Goal: Information Seeking & Learning: Learn about a topic

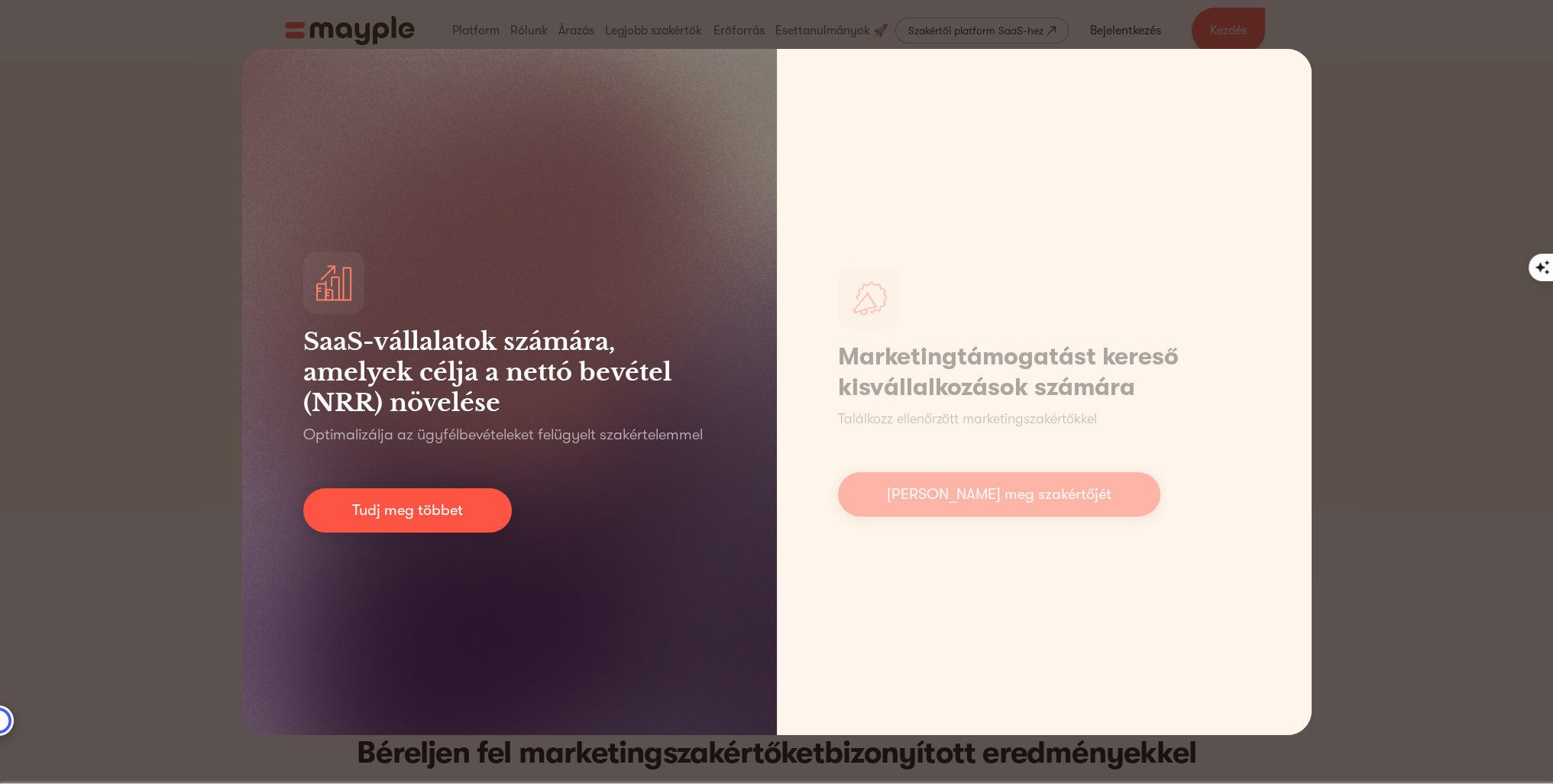
click at [729, 516] on div "SaaS-vállalatok számára, amelyek célja a nettó bevétel (NRR) növelése Optimaliz…" at bounding box center [510, 392] width 535 height 686
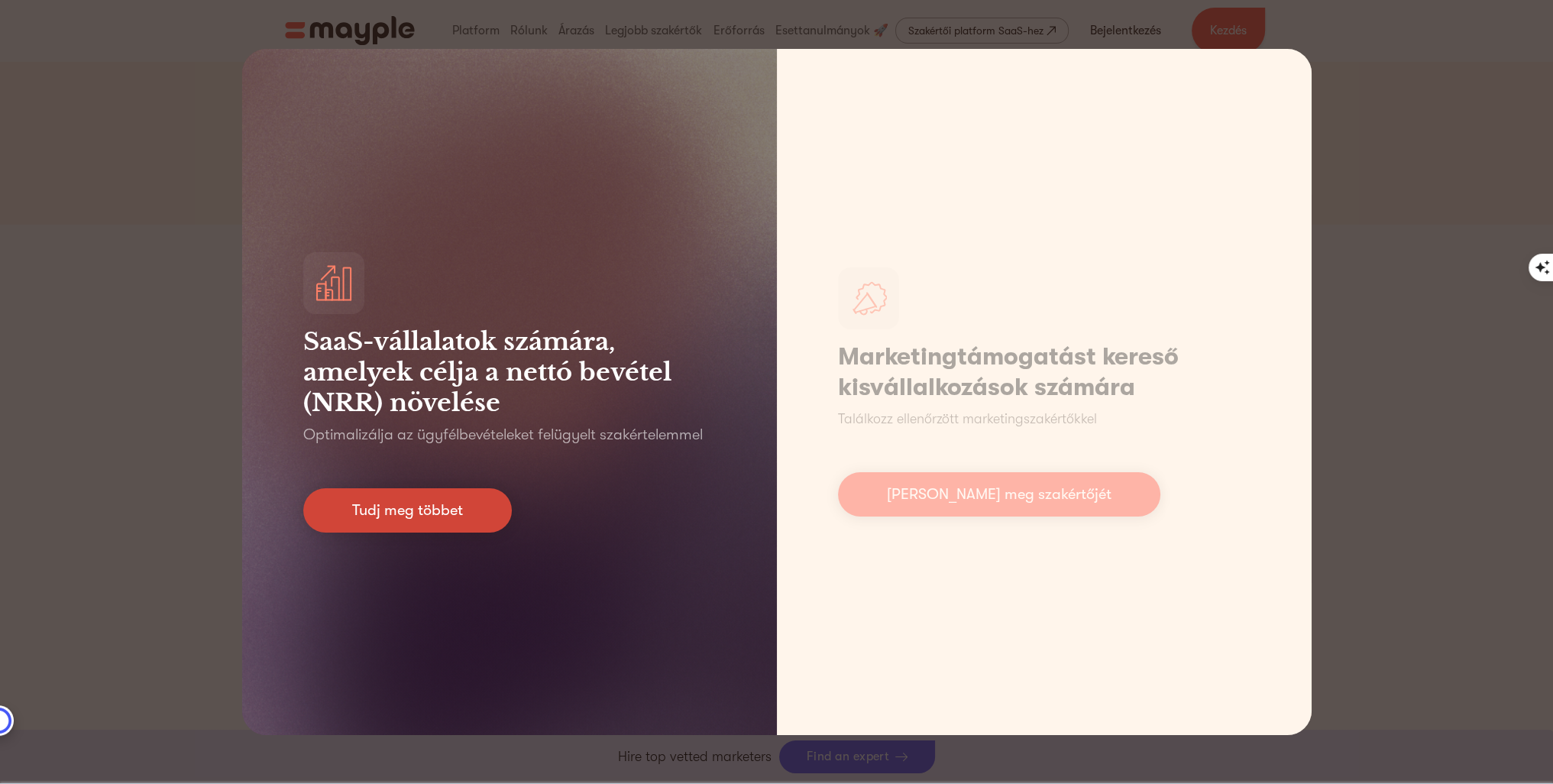
scroll to position [305, 0]
click at [418, 511] on font "Tudj meg többet" at bounding box center [408, 510] width 111 height 17
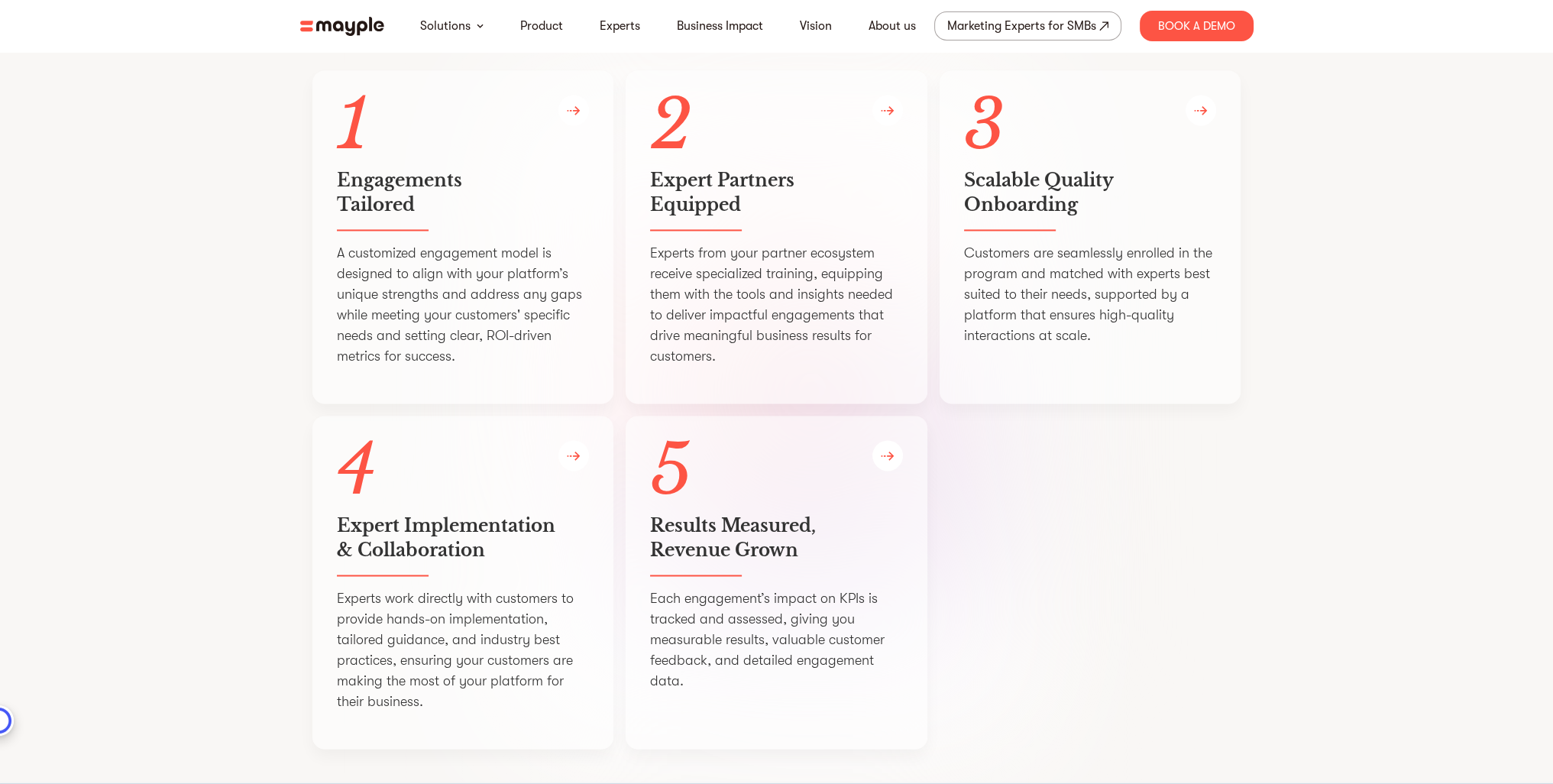
scroll to position [3666, 0]
